Goal: Information Seeking & Learning: Learn about a topic

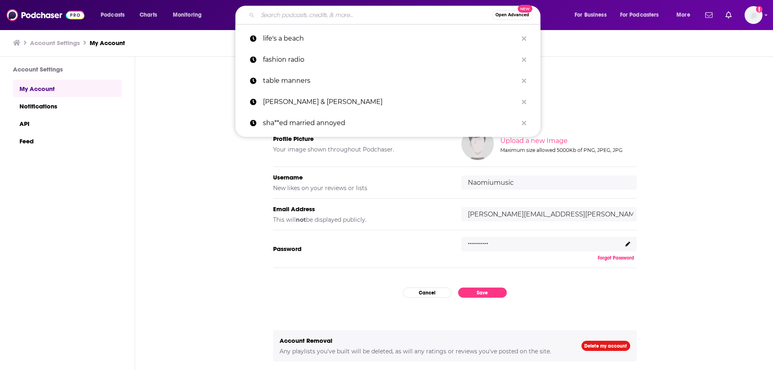
click at [358, 13] on input "Search podcasts, credits, & more..." at bounding box center [375, 15] width 234 height 13
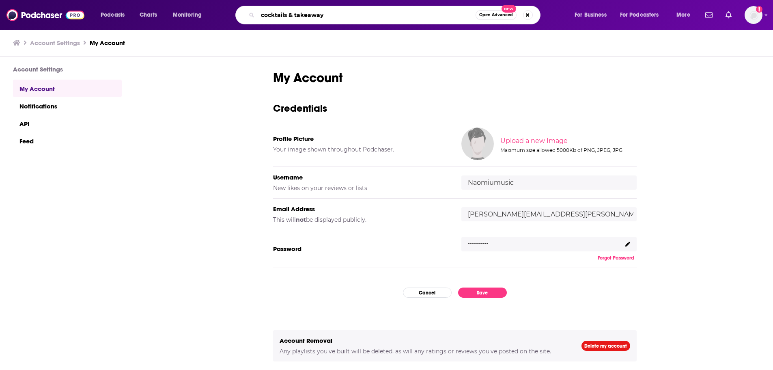
type input "cocktails & takeaways"
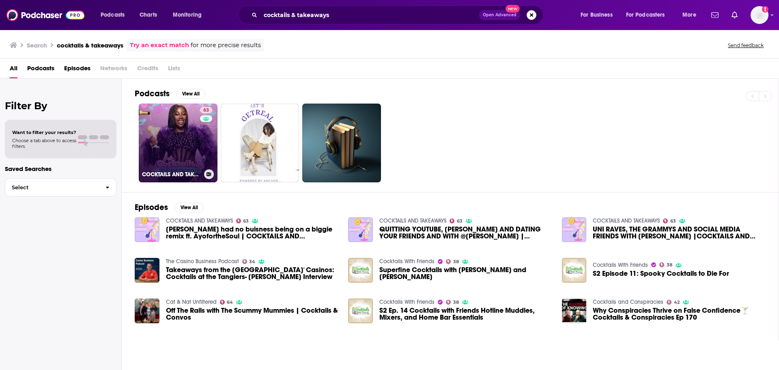
click at [187, 136] on link "63 COCKTAILS AND TAKEAWAYS" at bounding box center [178, 142] width 79 height 79
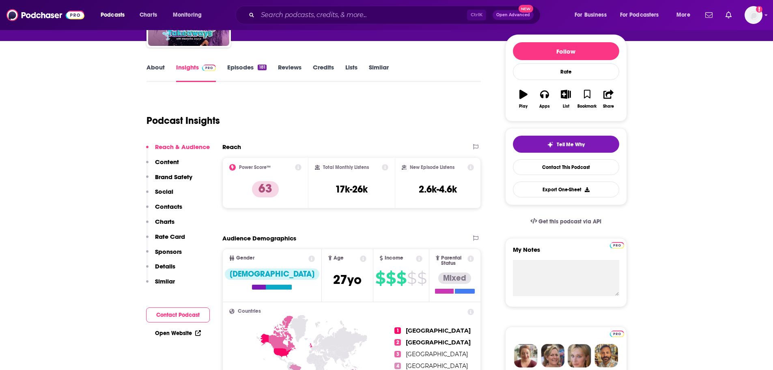
scroll to position [81, 0]
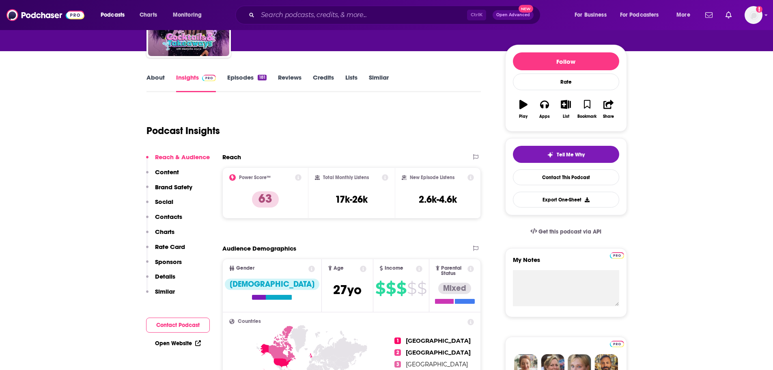
click at [360, 267] on icon at bounding box center [363, 268] width 6 height 6
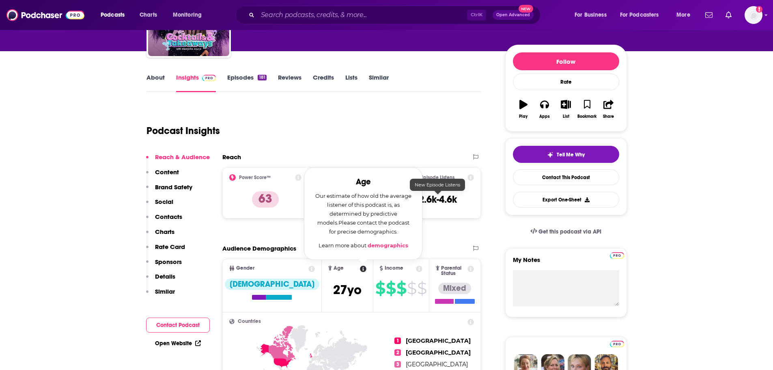
click at [439, 146] on div "Podcast Insights" at bounding box center [310, 125] width 328 height 41
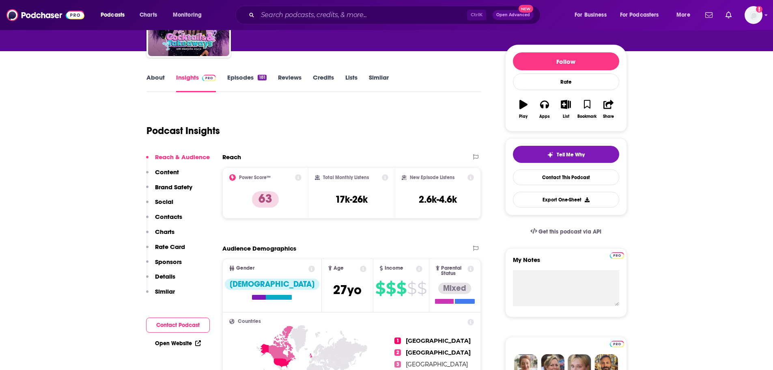
scroll to position [203, 0]
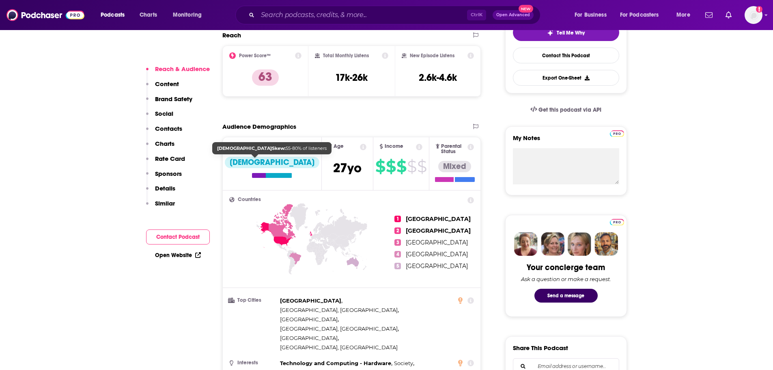
click at [264, 172] on div "[DEMOGRAPHIC_DATA]" at bounding box center [272, 167] width 95 height 21
click at [252, 176] on div at bounding box center [272, 175] width 40 height 5
drag, startPoint x: 133, startPoint y: 39, endPoint x: 172, endPoint y: 28, distance: 40.7
click at [278, 17] on input "Search podcasts, credits, & more..." at bounding box center [362, 15] width 209 height 13
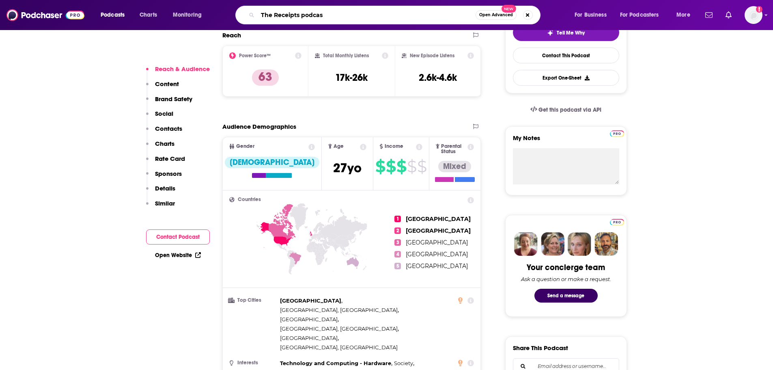
type input "The Receipts podcast"
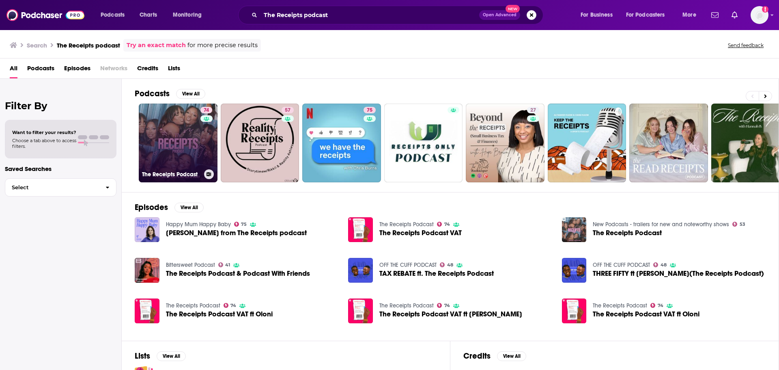
click at [195, 125] on link "74 The Receipts Podcast" at bounding box center [178, 142] width 79 height 79
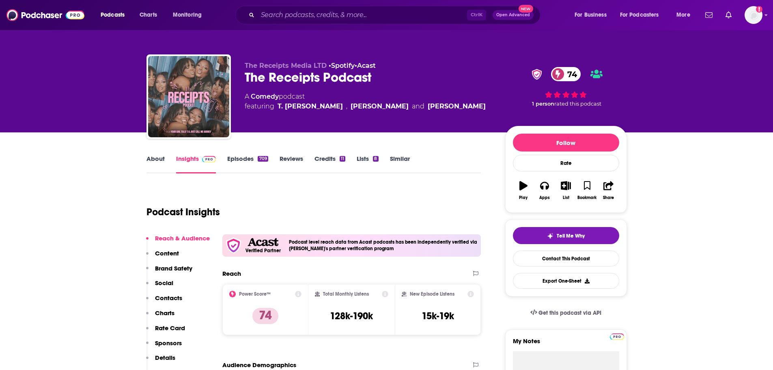
scroll to position [243, 0]
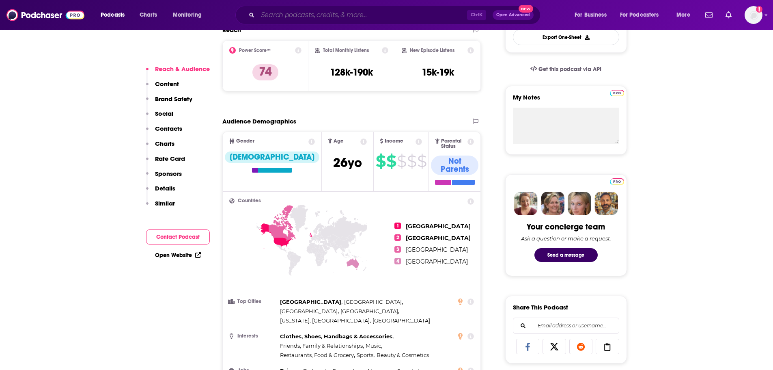
click at [282, 15] on input "Search podcasts, credits, & more..." at bounding box center [362, 15] width 209 height 13
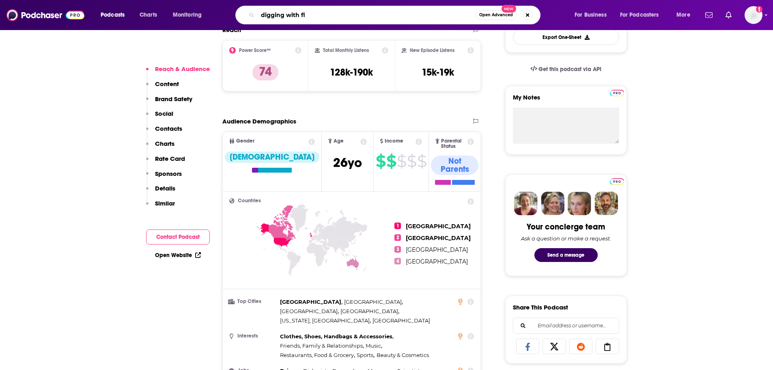
type input "digging with [PERSON_NAME]"
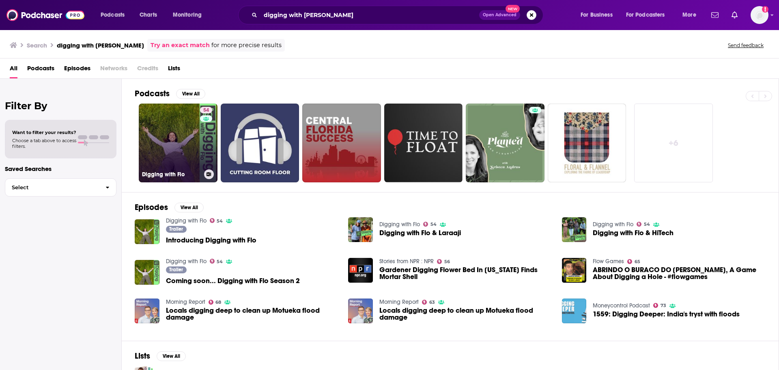
click at [166, 151] on link "54 Digging with Flo" at bounding box center [178, 142] width 79 height 79
